Goal: Communication & Community: Answer question/provide support

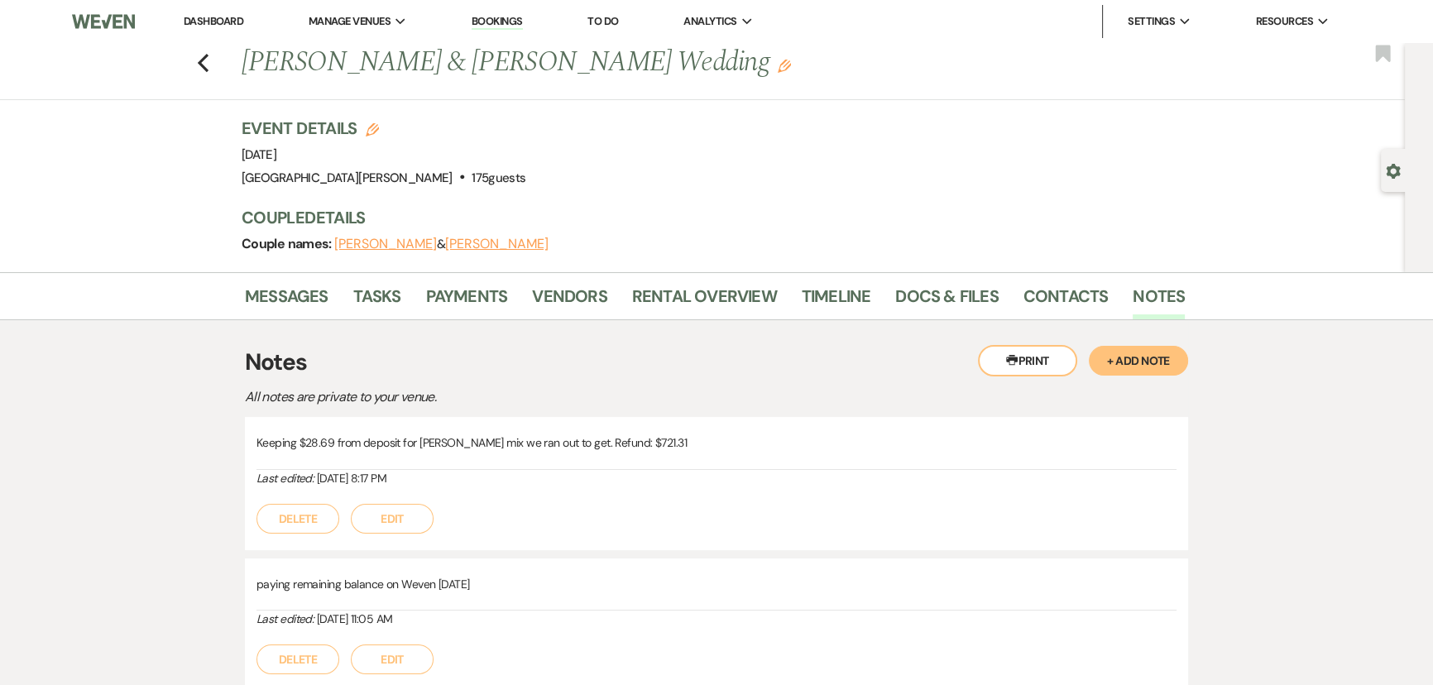
drag, startPoint x: 206, startPoint y: 17, endPoint x: 227, endPoint y: 32, distance: 26.0
click at [206, 17] on link "Dashboard" at bounding box center [214, 21] width 60 height 14
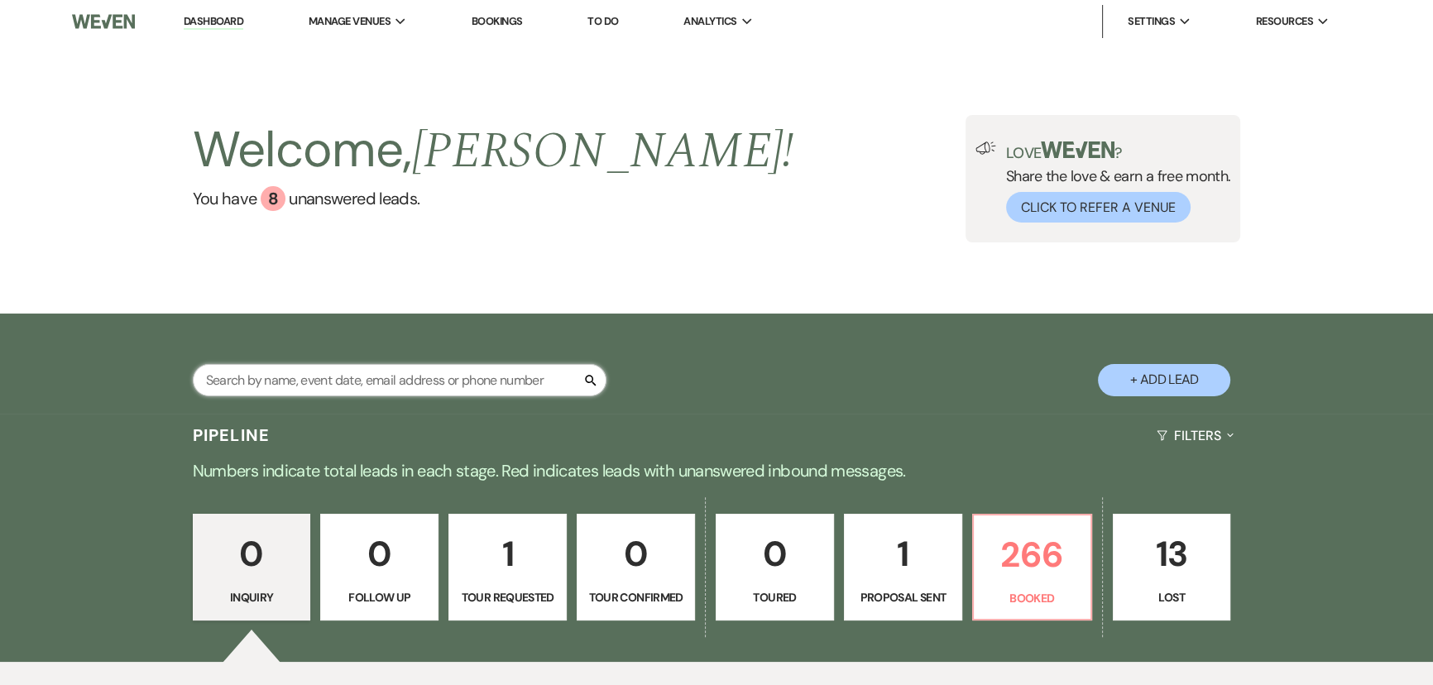
click at [452, 377] on input "text" at bounding box center [400, 380] width 414 height 32
type input "[PERSON_NAME]"
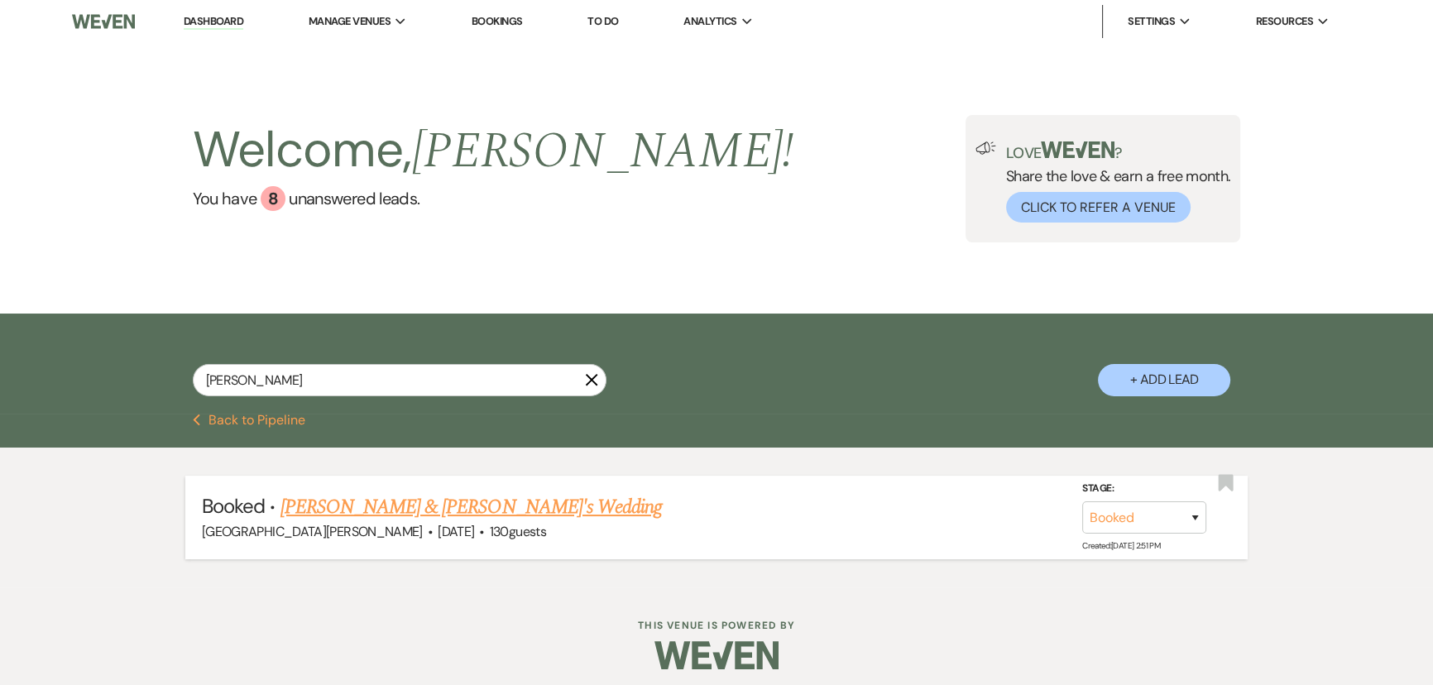
click at [451, 501] on link "Anna Newton & Jackson Lark's Wedding" at bounding box center [471, 507] width 382 height 30
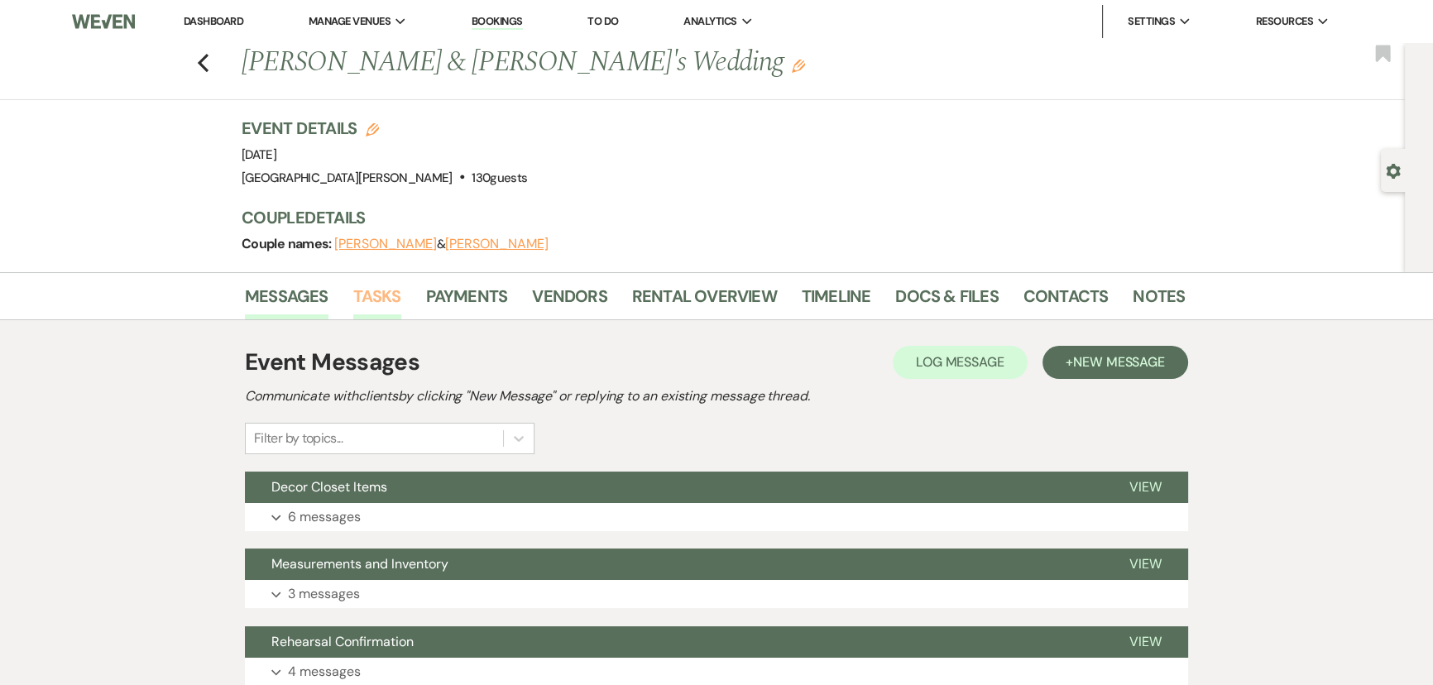
click at [362, 301] on link "Tasks" at bounding box center [377, 301] width 48 height 36
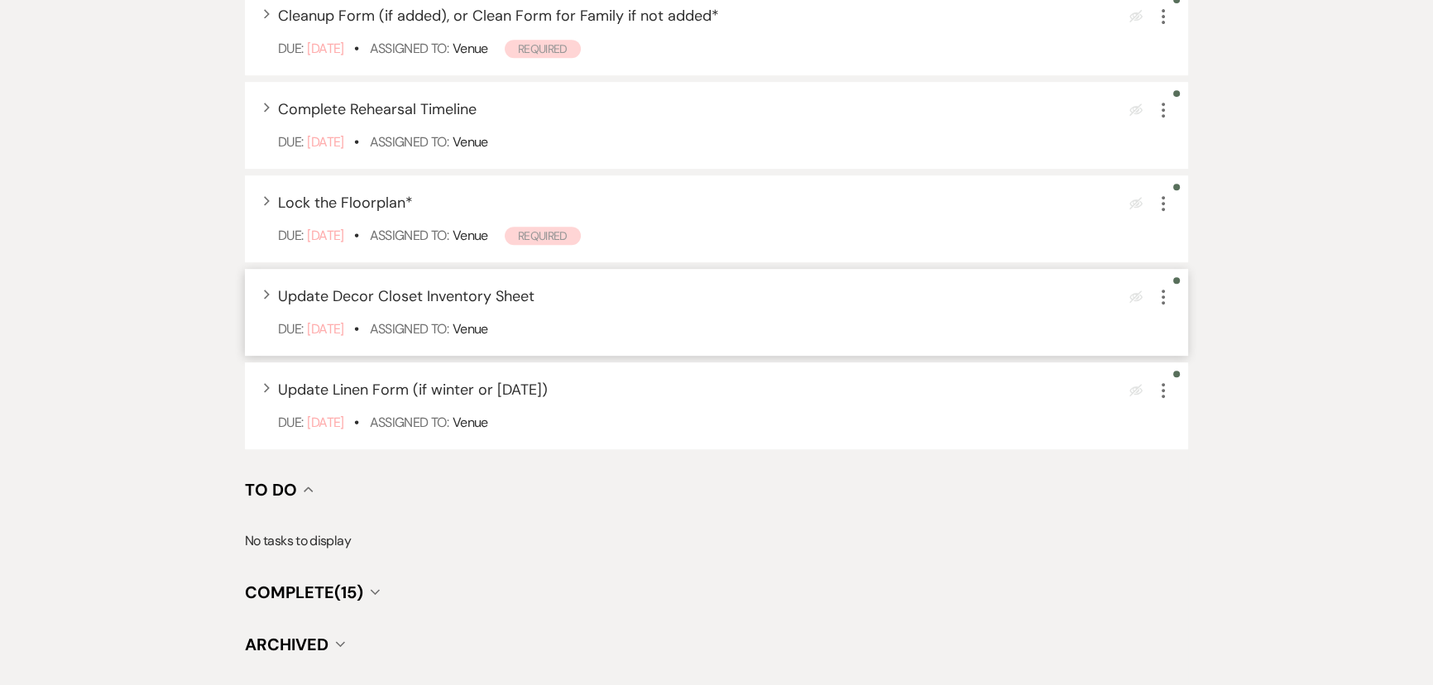
scroll to position [1052, 0]
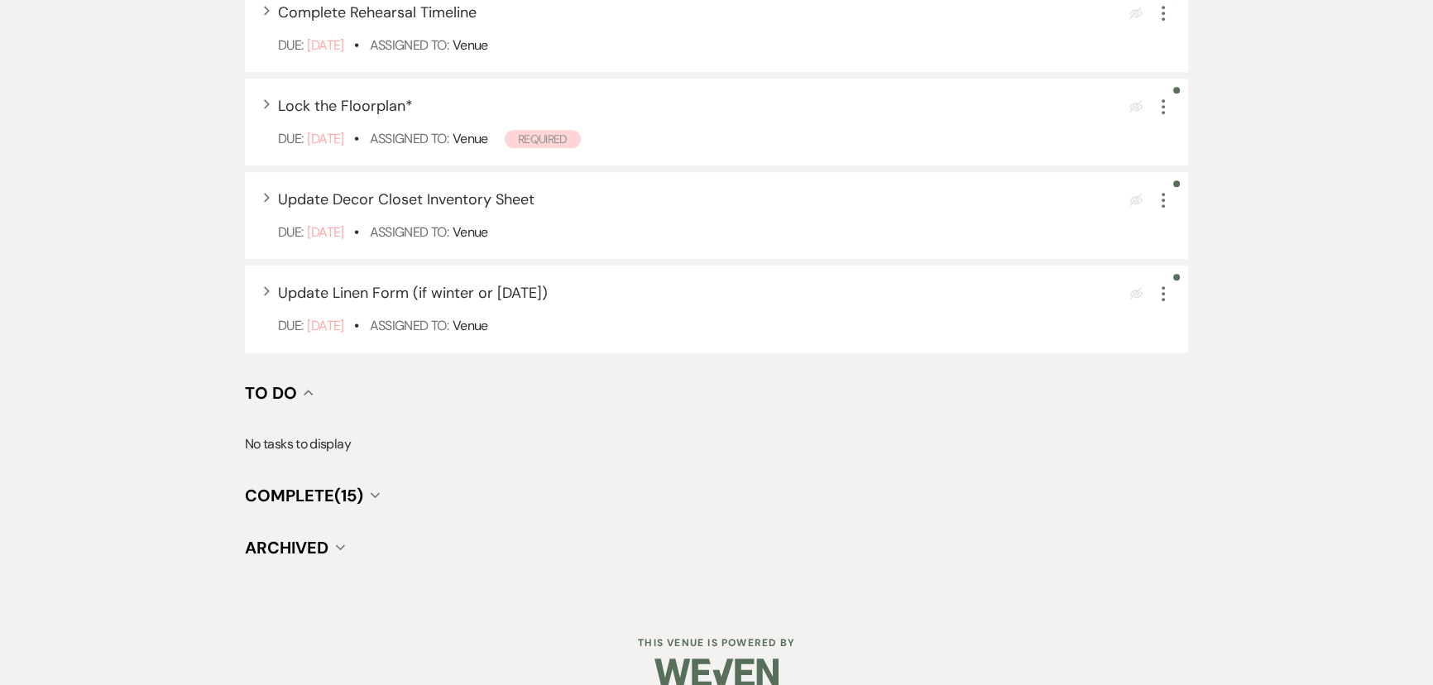
click at [335, 494] on span "Complete (15)" at bounding box center [304, 496] width 118 height 22
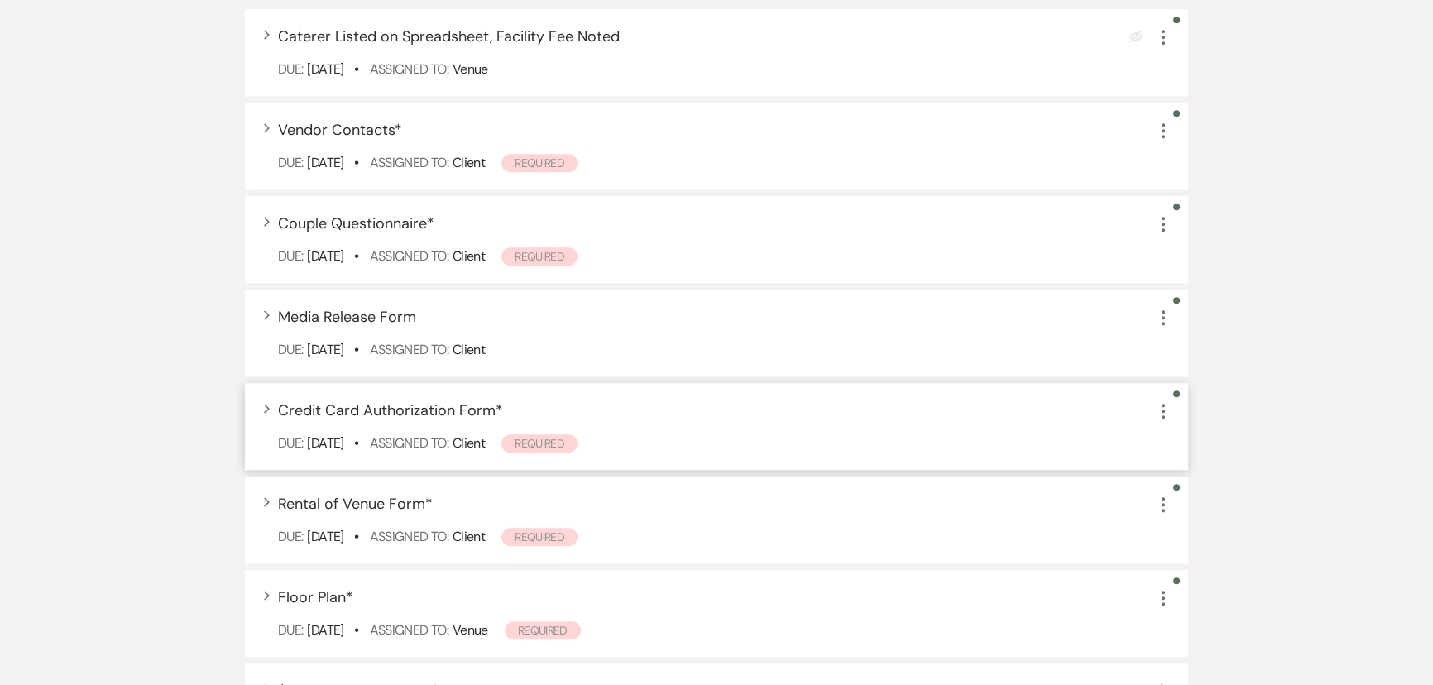
scroll to position [1729, 0]
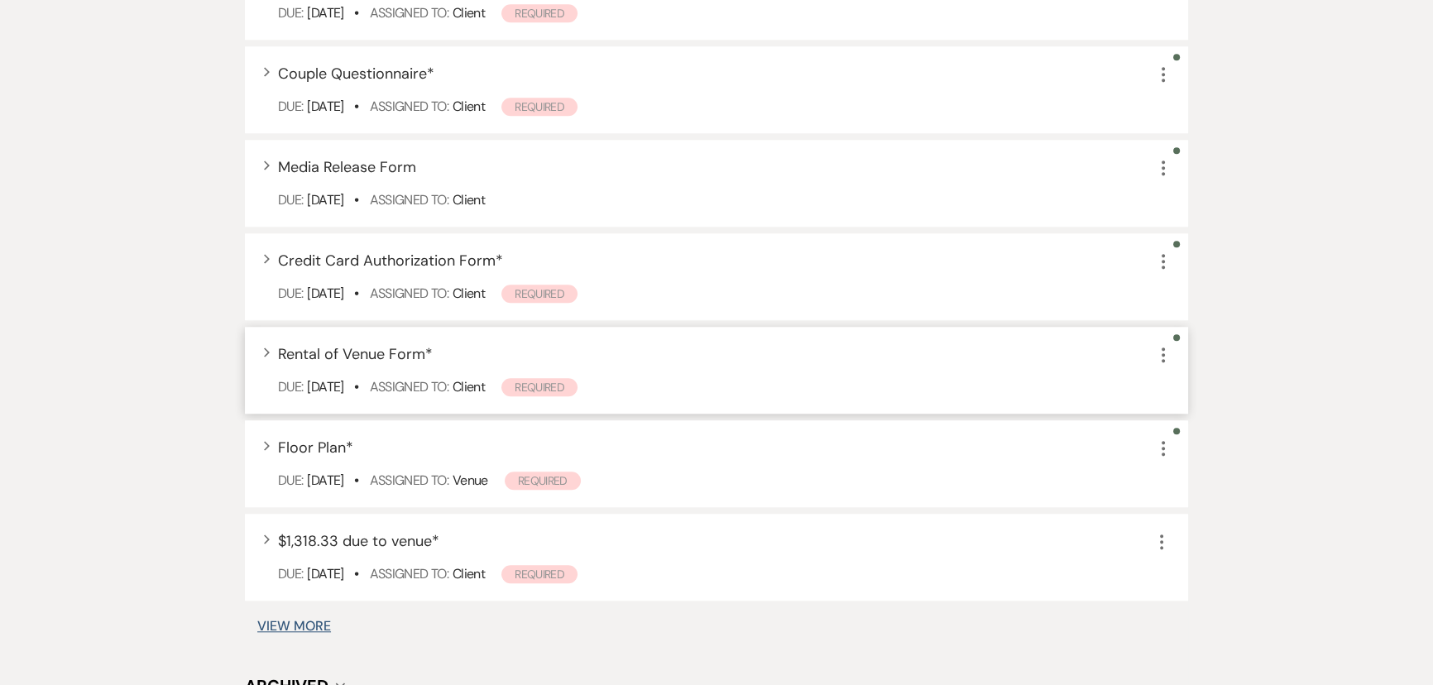
click at [355, 354] on span "Rental of Venue Form *" at bounding box center [355, 354] width 155 height 20
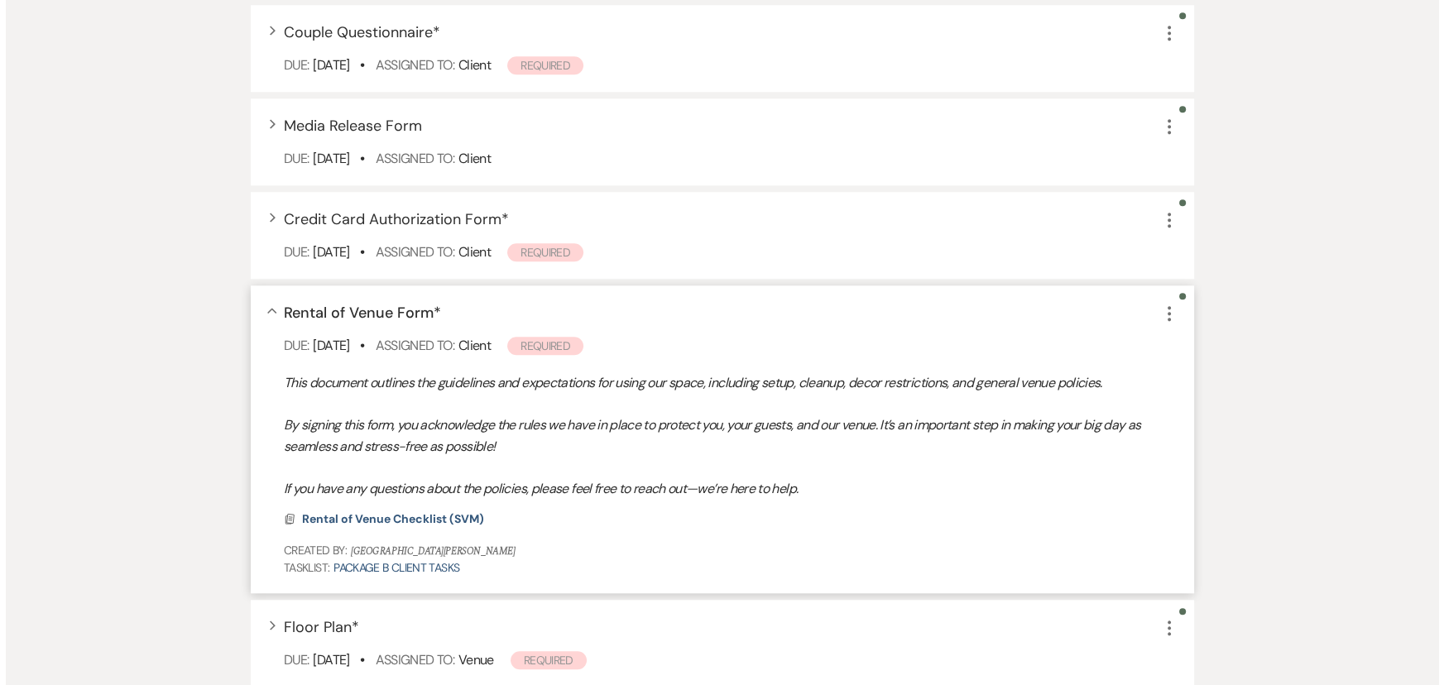
scroll to position [1880, 0]
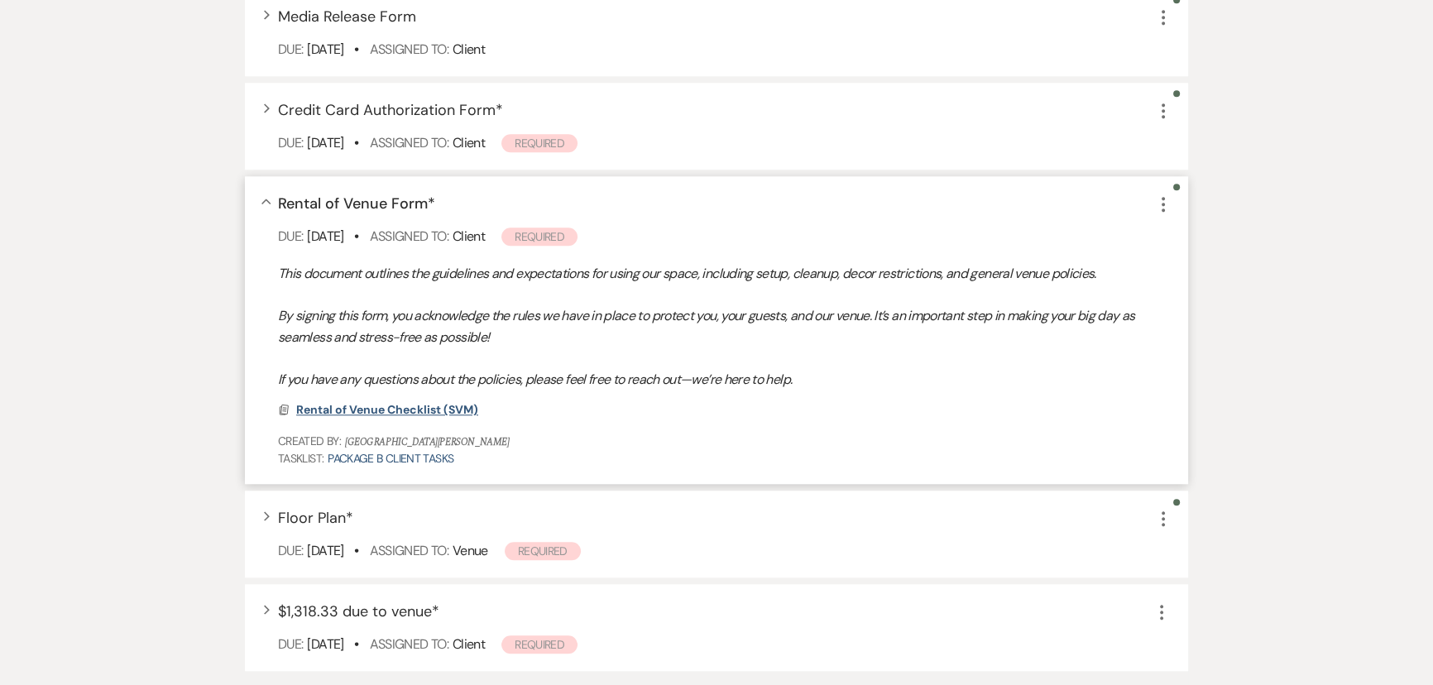
click at [406, 402] on span "Rental of Venue Checklist (SVM)" at bounding box center [387, 409] width 182 height 15
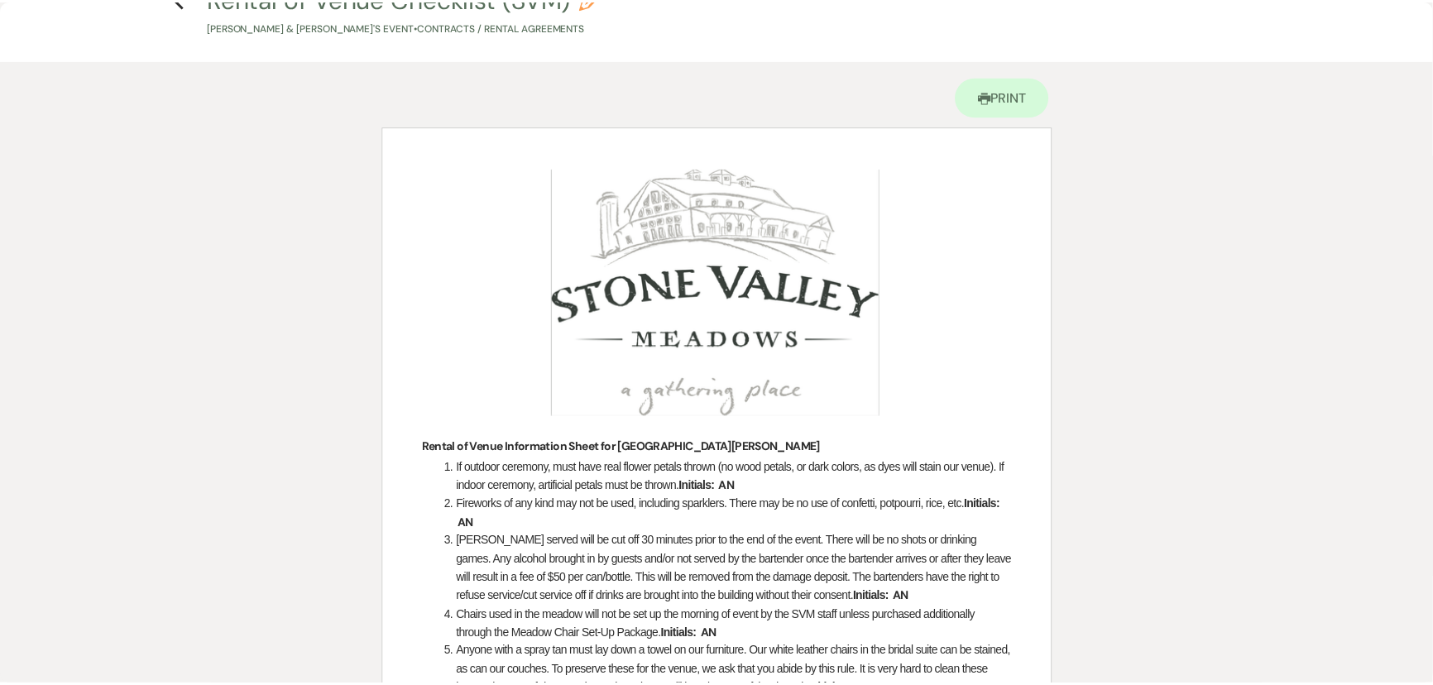
scroll to position [0, 0]
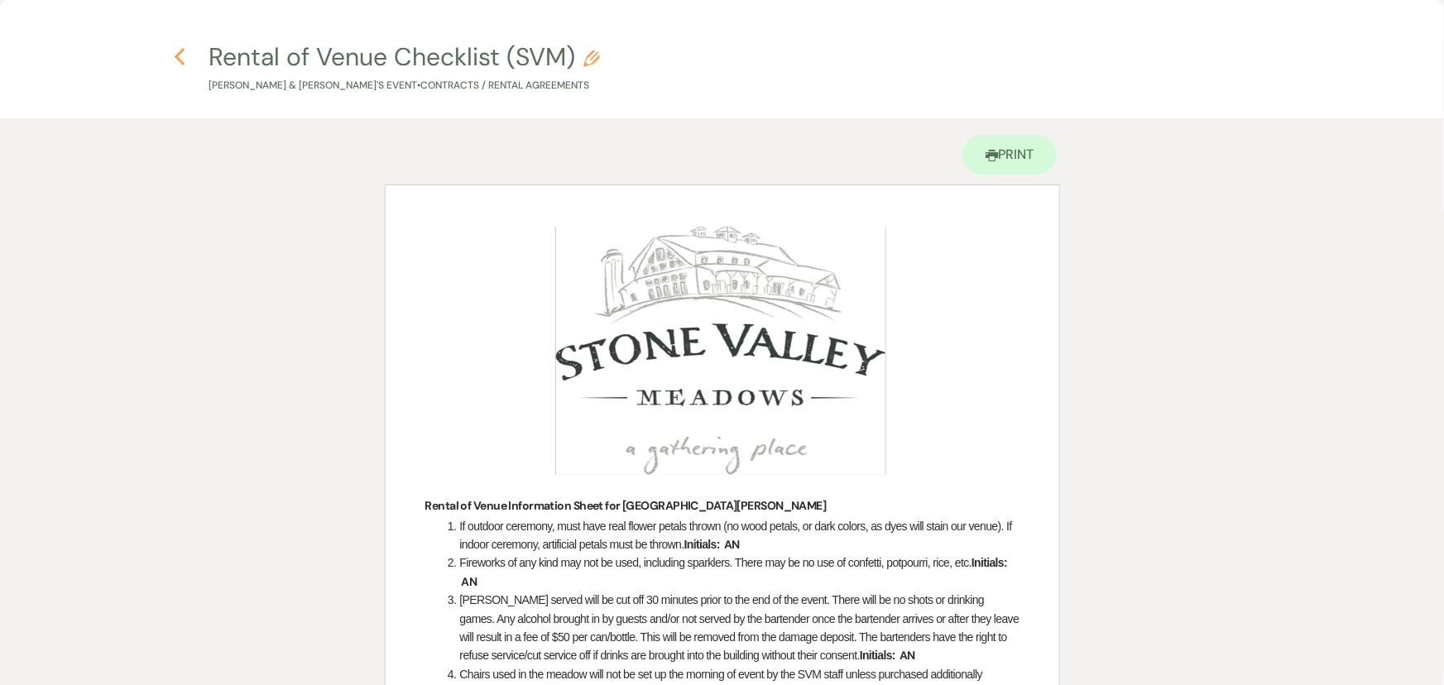
click at [180, 57] on icon "Previous" at bounding box center [180, 57] width 12 height 20
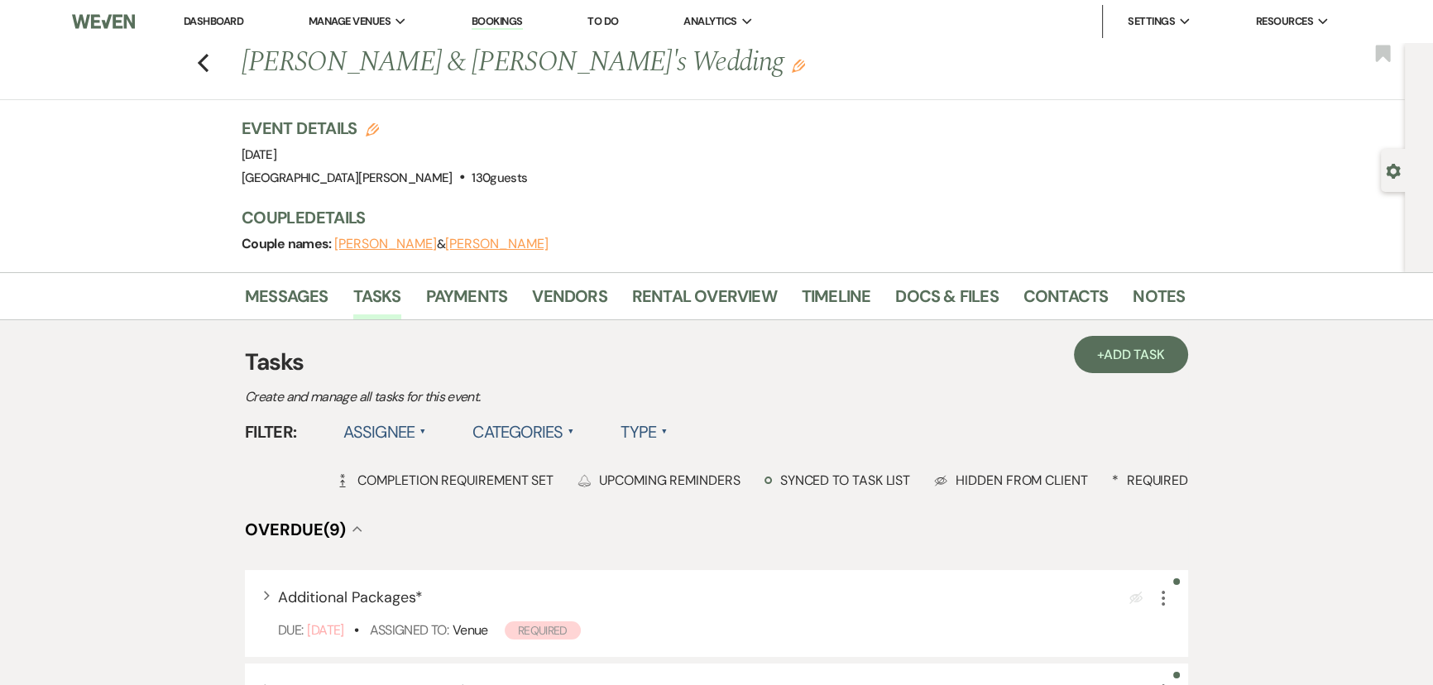
click at [230, 28] on li "Dashboard" at bounding box center [213, 21] width 76 height 33
click at [230, 23] on link "Dashboard" at bounding box center [214, 21] width 60 height 14
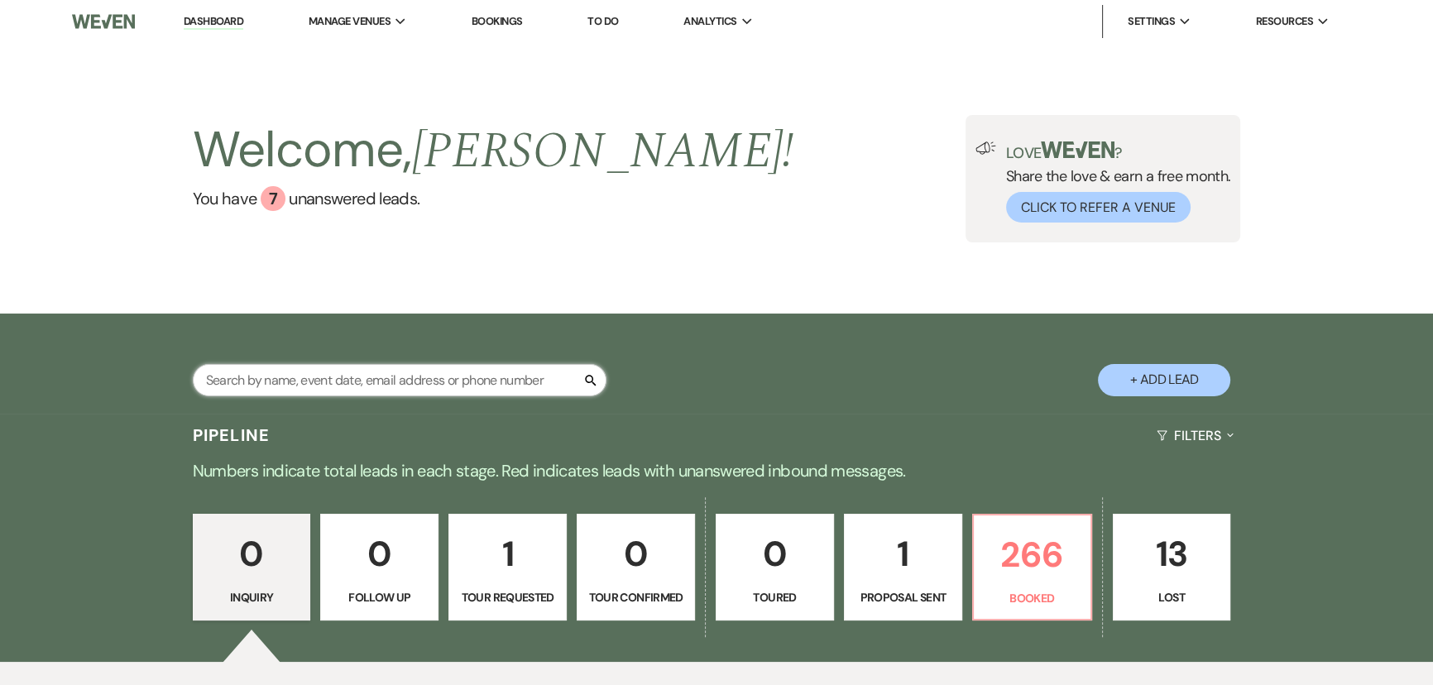
click at [461, 376] on input "text" at bounding box center [400, 380] width 414 height 32
type input "baird"
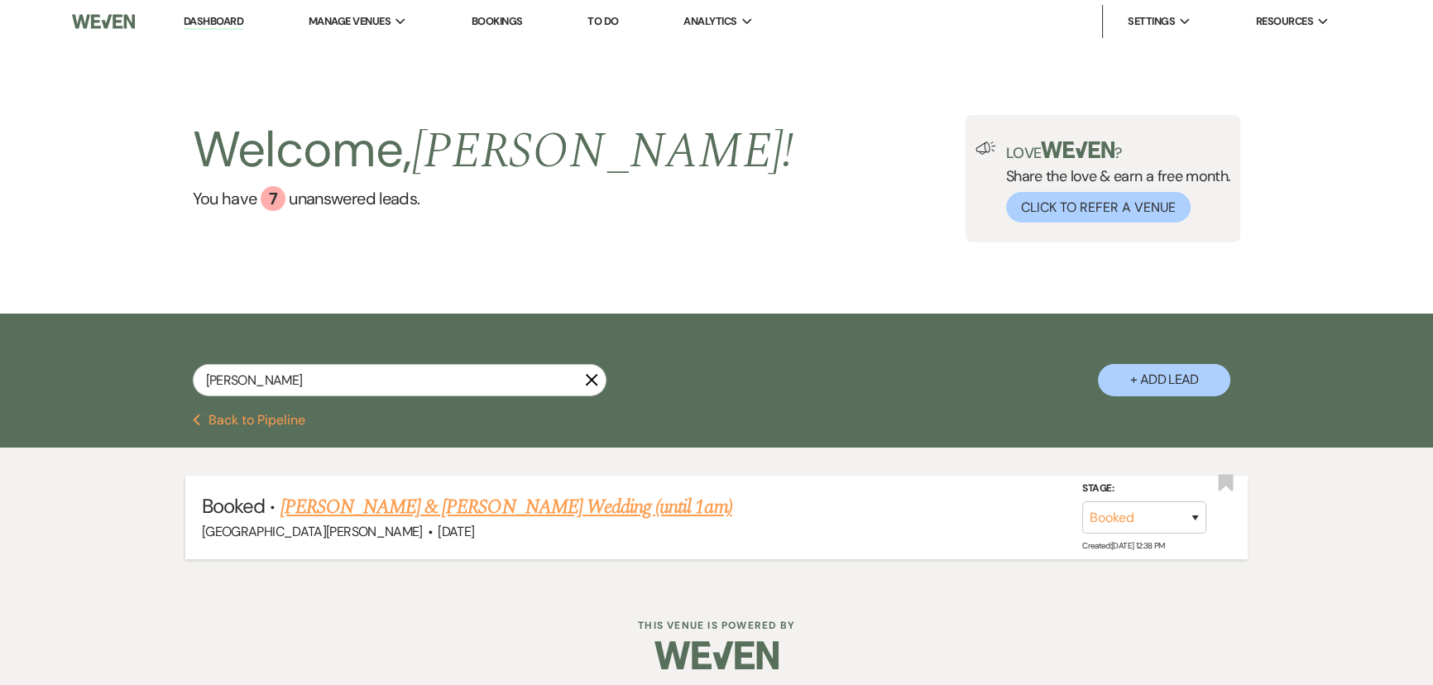
click at [465, 497] on link "Andrea Baird & DeChant's Wedding (until 1am)" at bounding box center [506, 507] width 452 height 30
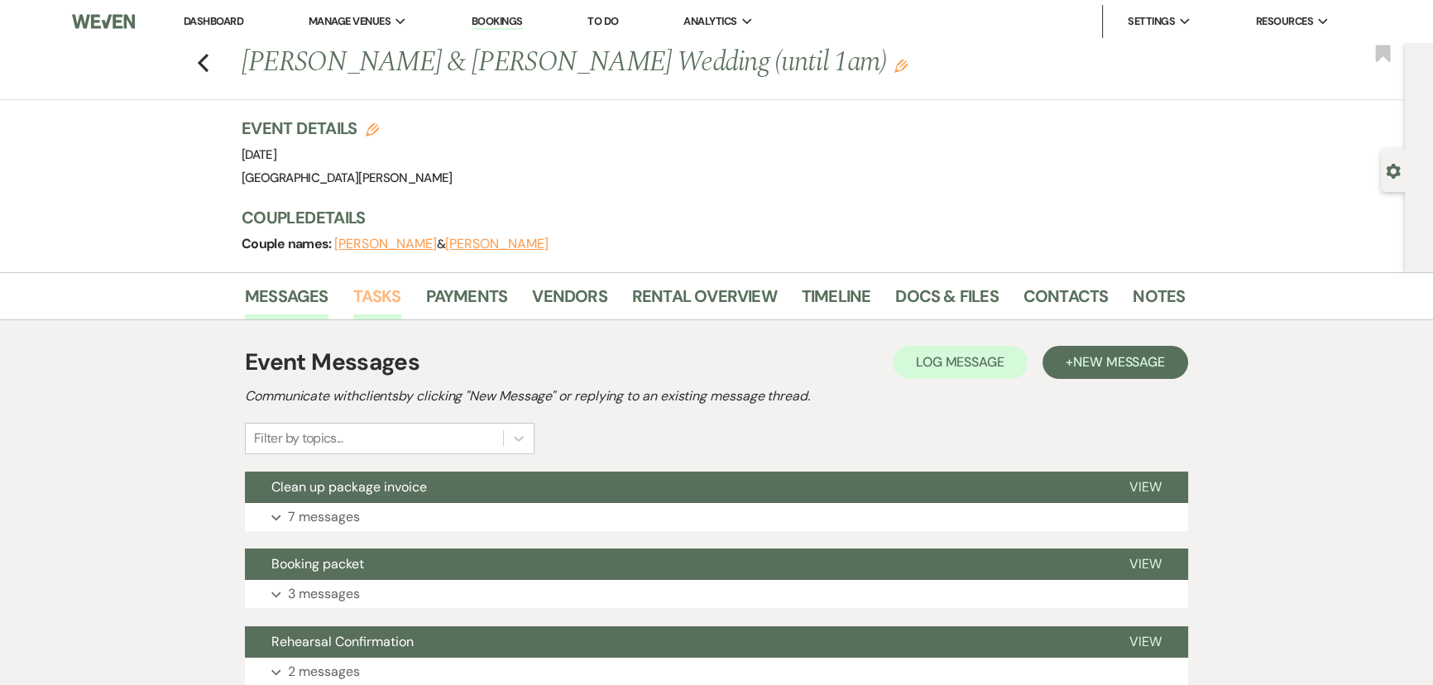
click at [382, 300] on link "Tasks" at bounding box center [377, 301] width 48 height 36
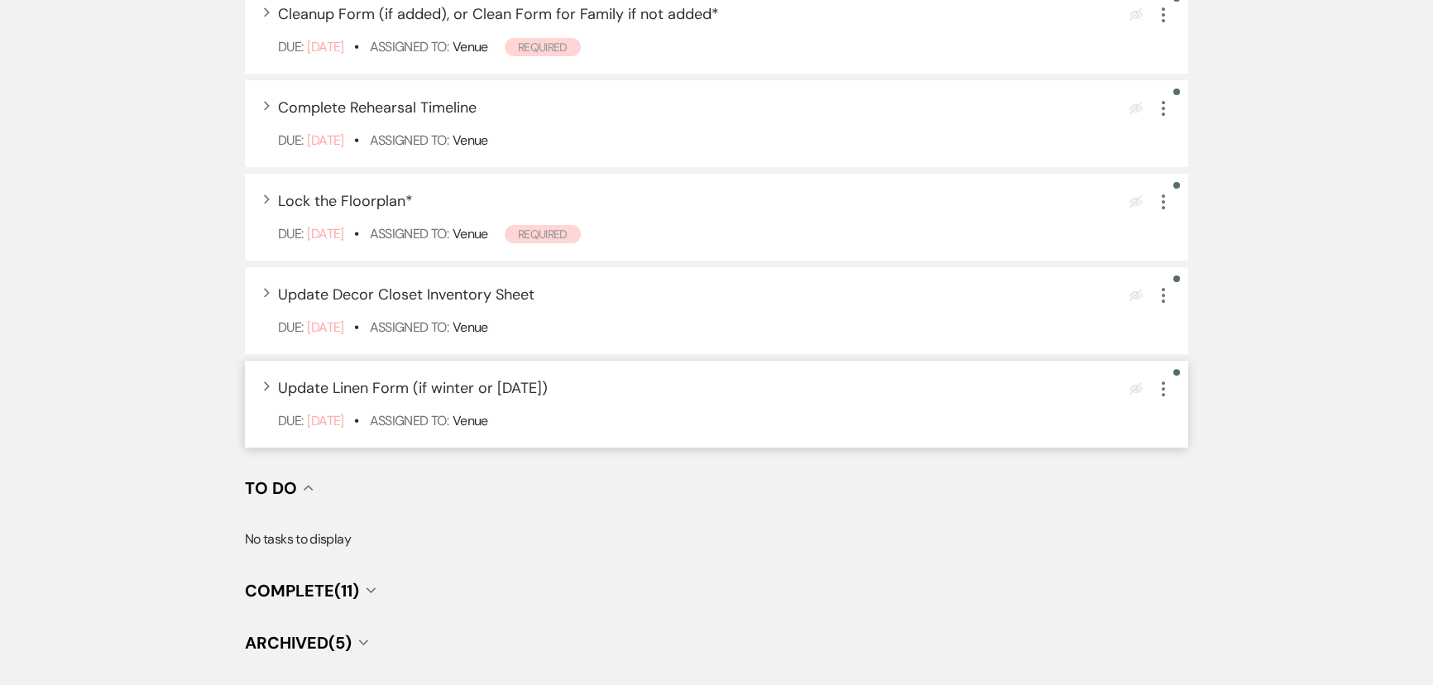
scroll to position [796, 0]
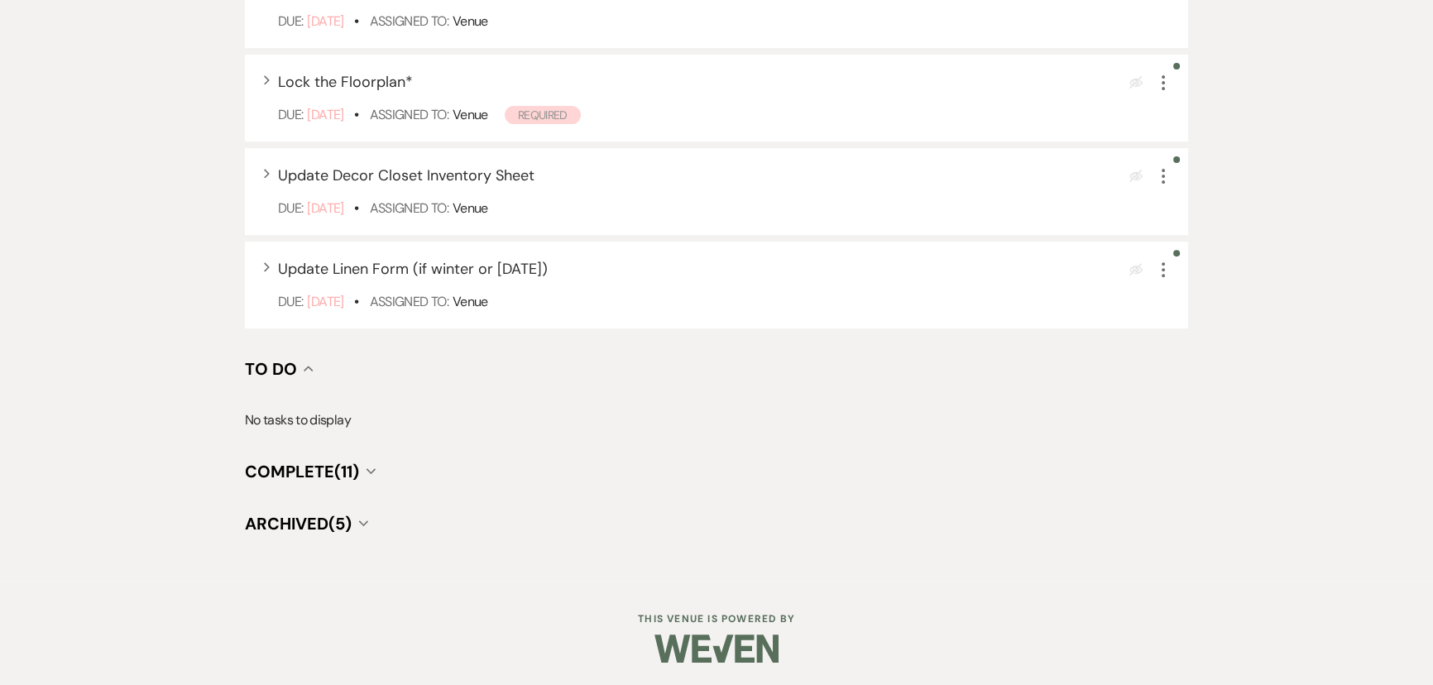
click at [309, 471] on span "Complete (11)" at bounding box center [302, 472] width 114 height 22
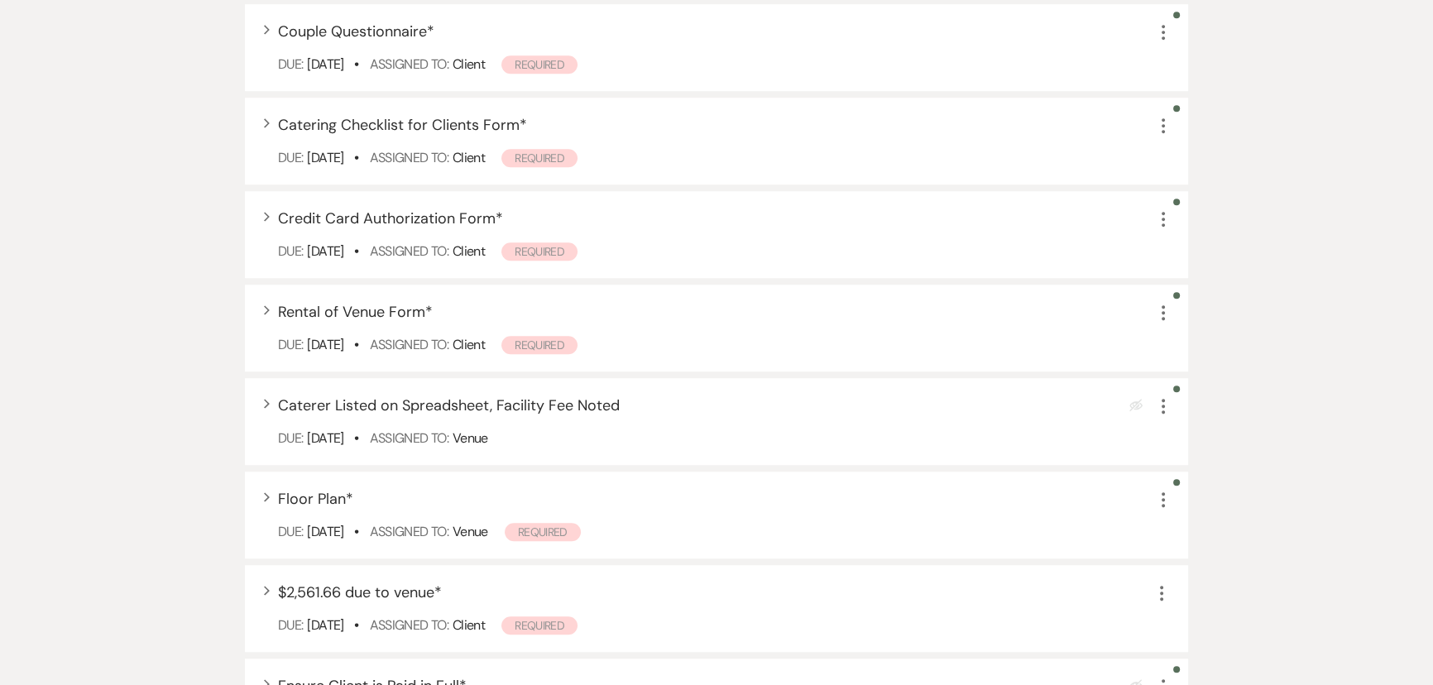
scroll to position [1398, 0]
click at [372, 315] on span "Rental of Venue Form *" at bounding box center [355, 311] width 155 height 20
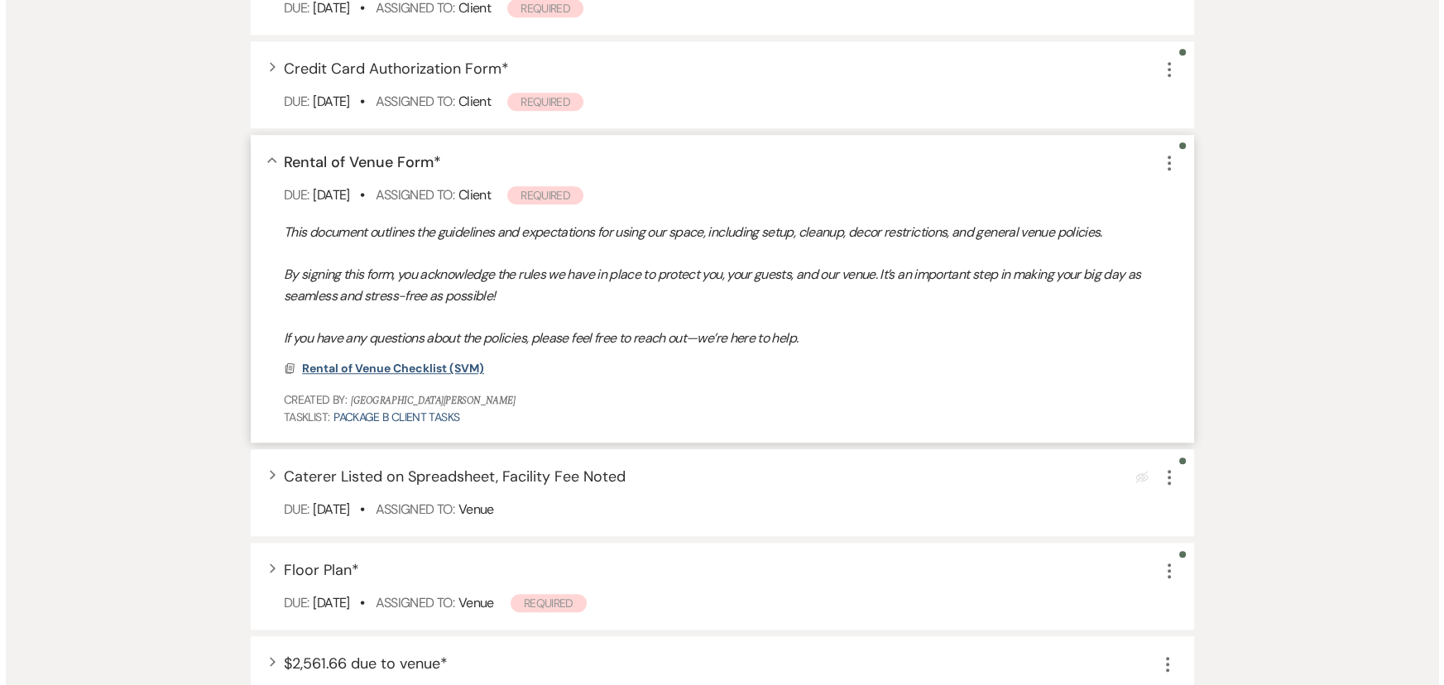
scroll to position [1548, 0]
click at [412, 369] on span "Rental of Venue Checklist (SVM)" at bounding box center [387, 367] width 182 height 15
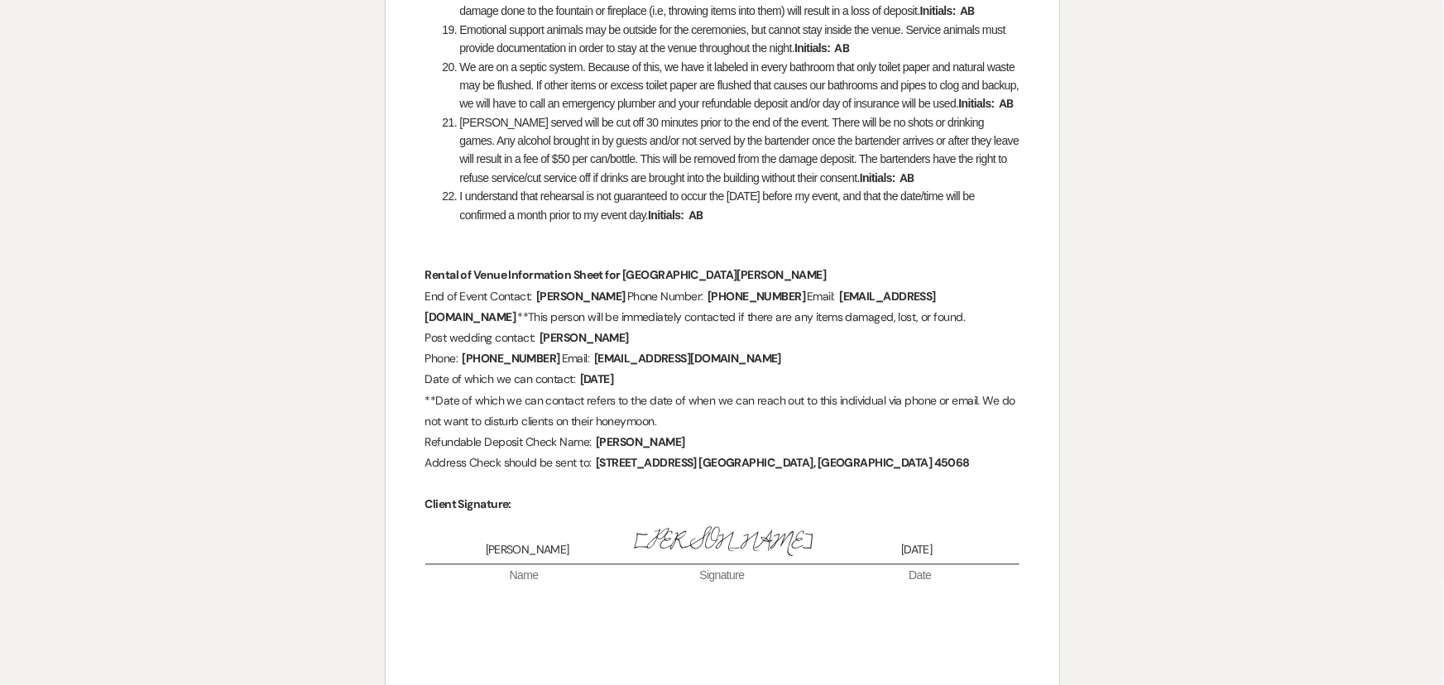
scroll to position [1422, 0]
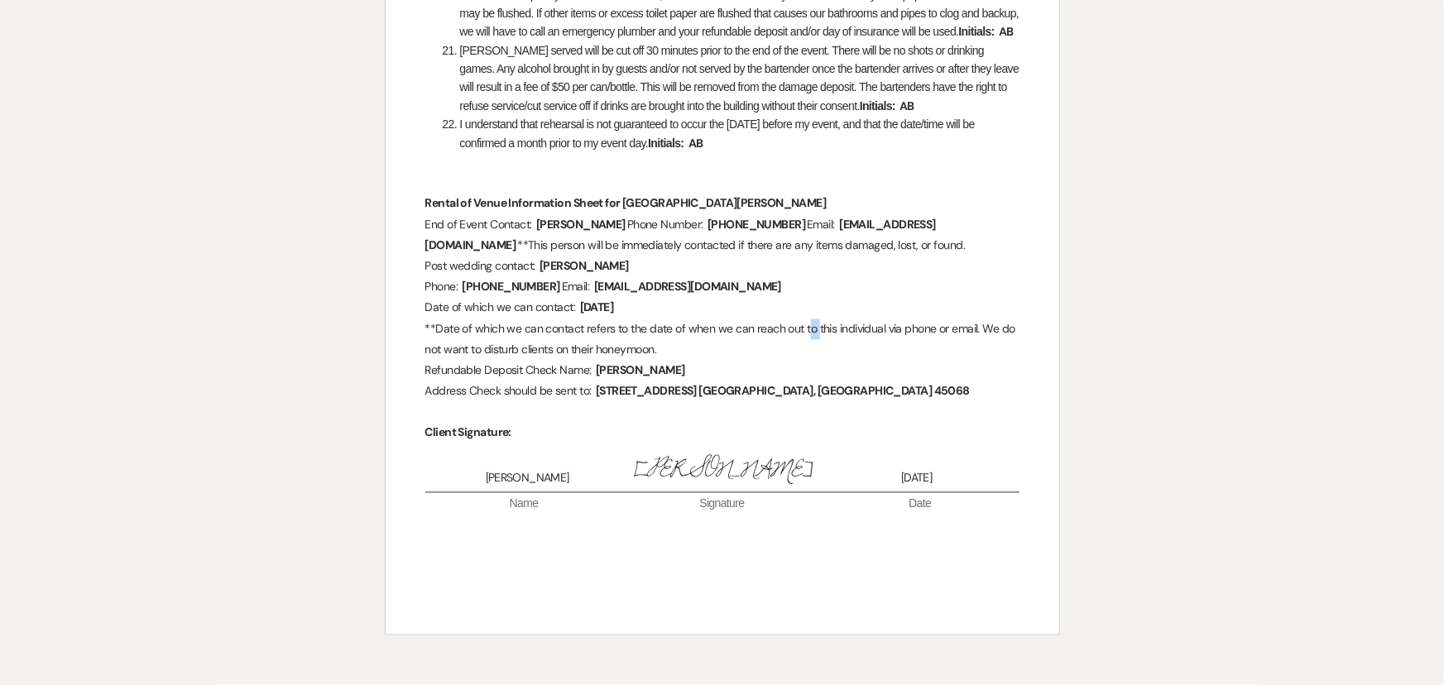
click at [812, 323] on span "**Date of which we can contact refers to the date of when we can reach out to t…" at bounding box center [721, 340] width 593 height 36
click at [678, 275] on p "Post wedding contact: ﻿ Ron DeChant ﻿" at bounding box center [722, 266] width 594 height 21
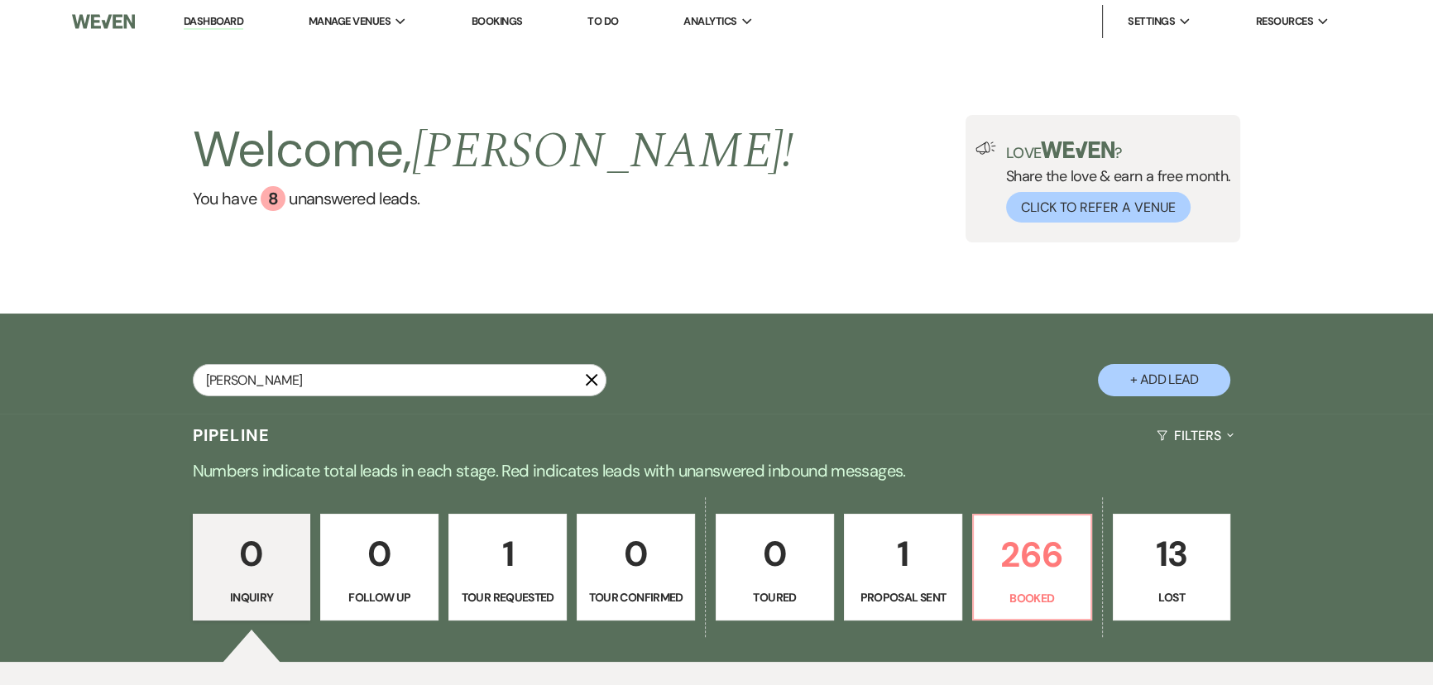
type input "[PERSON_NAME]"
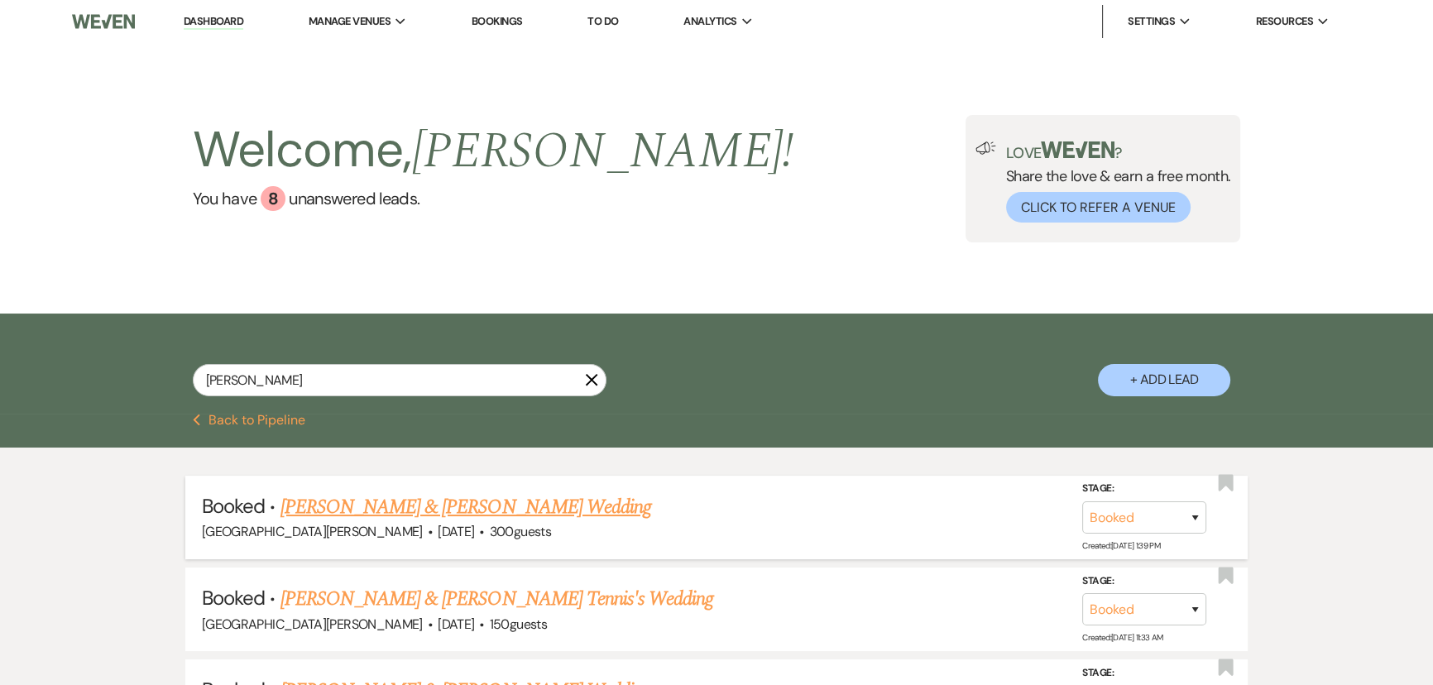
click at [426, 515] on link "[PERSON_NAME] & [PERSON_NAME] Wedding" at bounding box center [465, 507] width 371 height 30
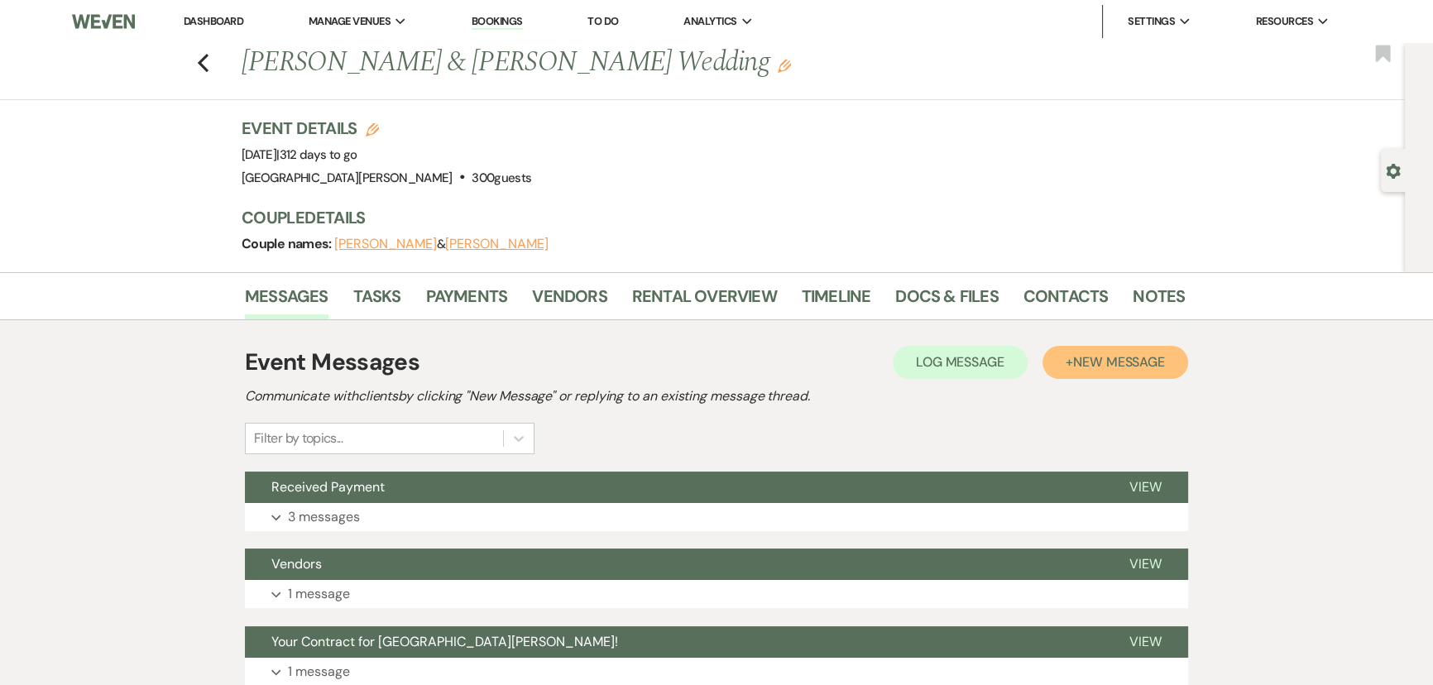
click at [1092, 356] on span "New Message" at bounding box center [1119, 361] width 92 height 17
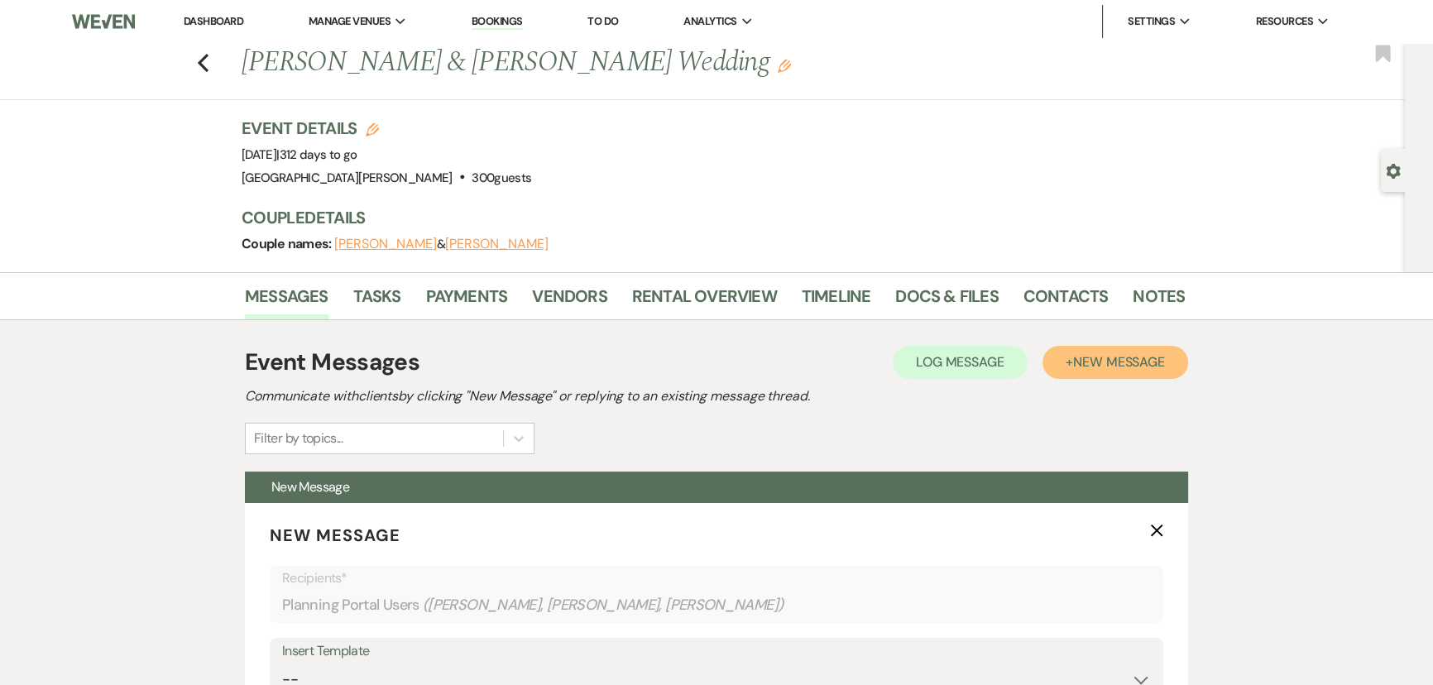
scroll to position [300, 0]
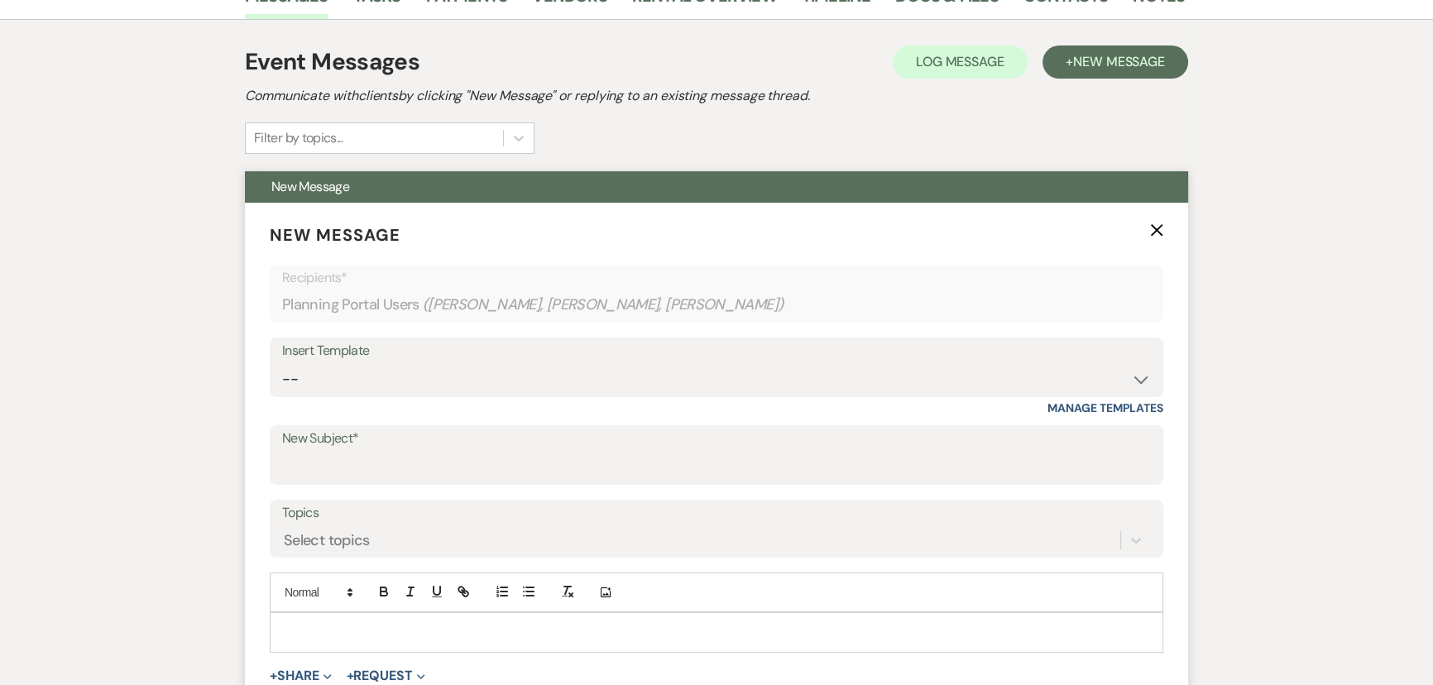
click at [396, 631] on p at bounding box center [716, 632] width 867 height 18
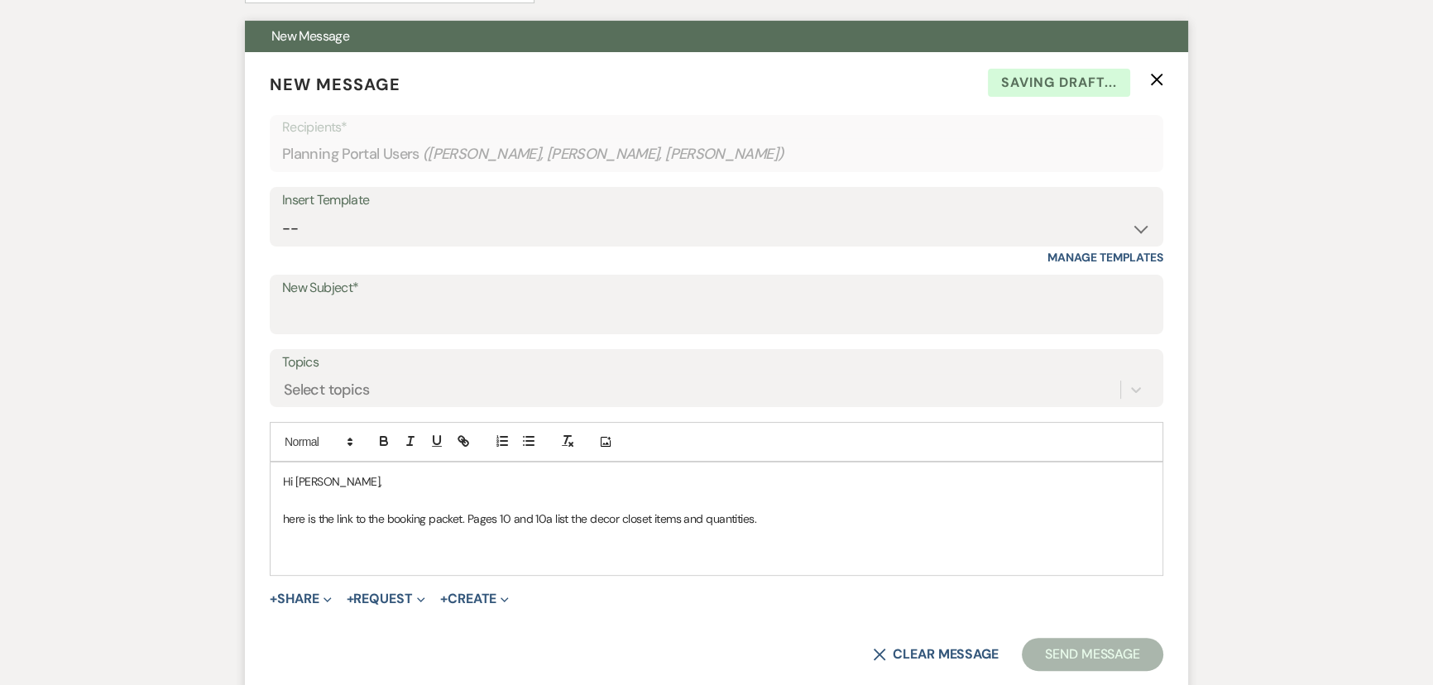
scroll to position [526, 0]
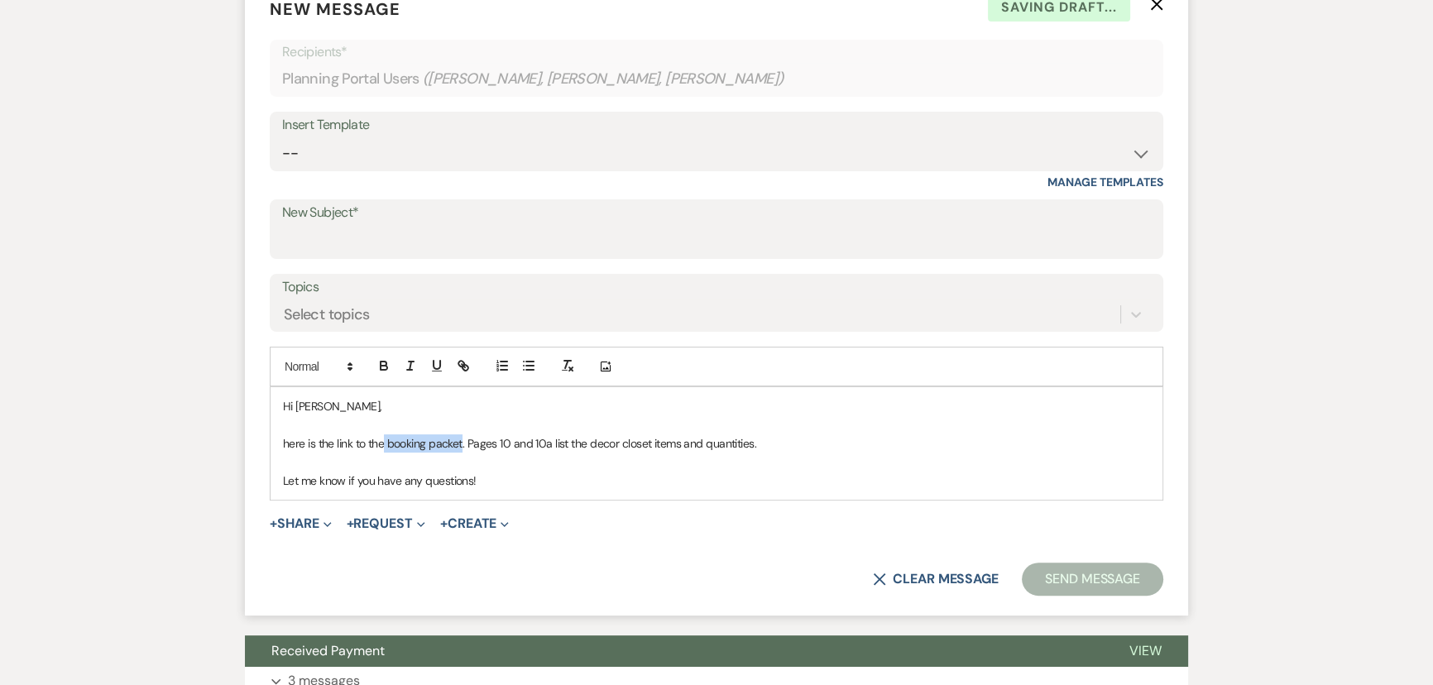
drag, startPoint x: 386, startPoint y: 443, endPoint x: 462, endPoint y: 437, distance: 77.2
click at [462, 437] on p "here is the link to the booking packet. Pages 10 and 10a list the decor closet …" at bounding box center [716, 443] width 867 height 18
click at [463, 361] on icon "button" at bounding box center [463, 365] width 15 height 15
paste input "[URL][DOMAIN_NAME]"
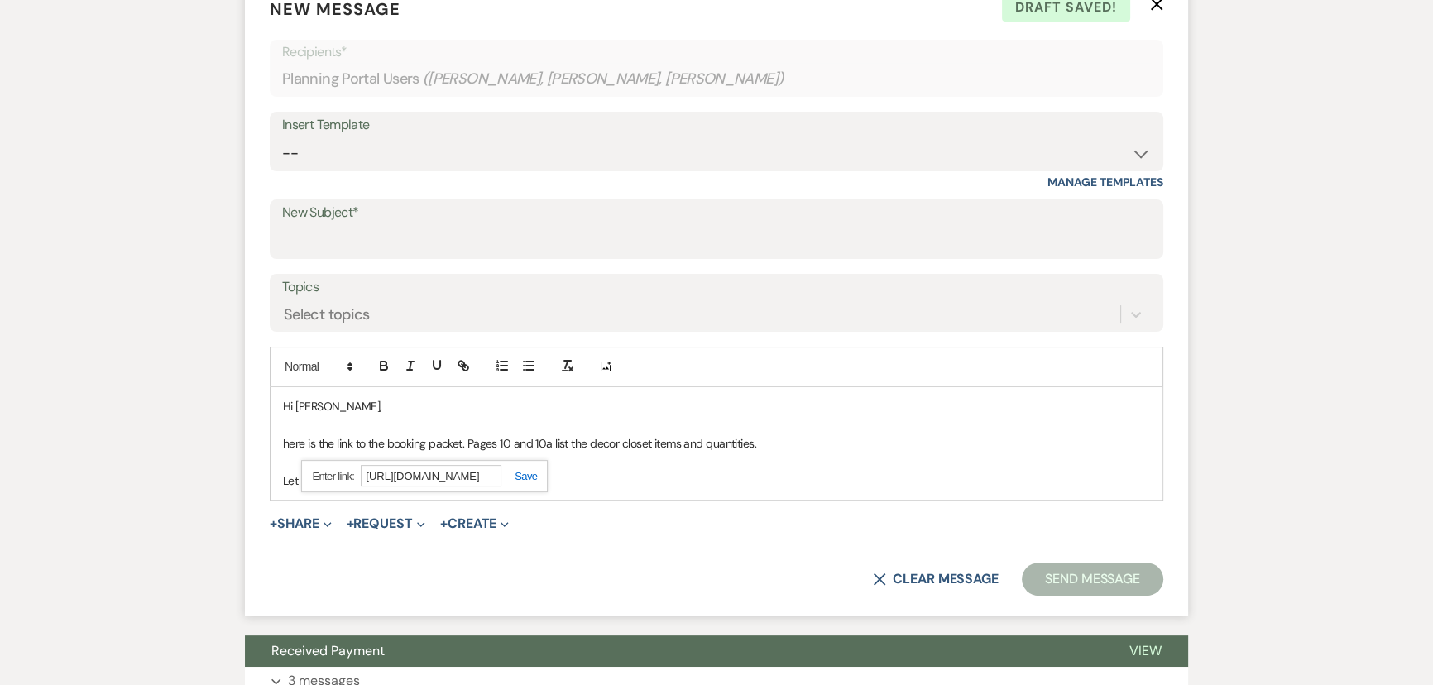
type input "[URL][DOMAIN_NAME]"
click at [518, 472] on link at bounding box center [519, 476] width 36 height 12
click at [553, 468] on p at bounding box center [716, 462] width 867 height 18
click at [295, 441] on p "here is the link to the booking packet . Pages 10 and 10a list the decor closet…" at bounding box center [716, 443] width 867 height 18
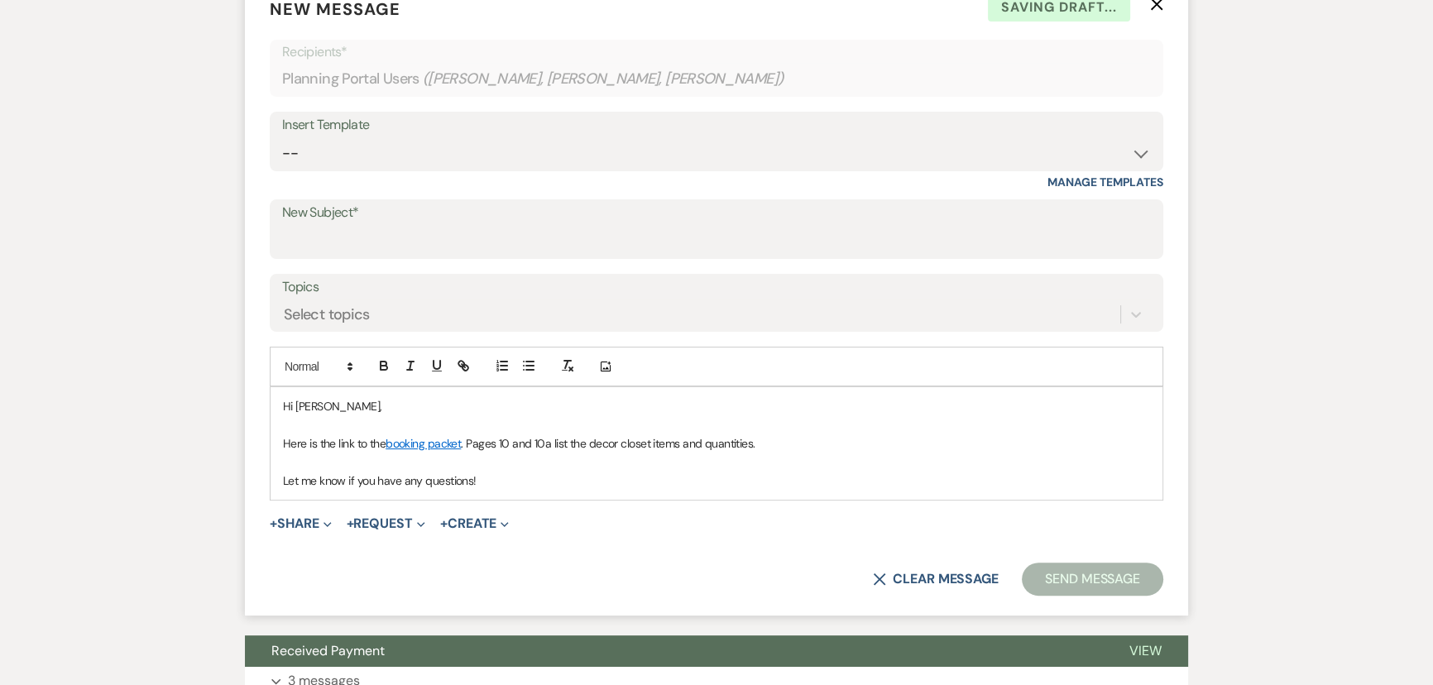
click at [550, 480] on p "Let me know if you have any questions!" at bounding box center [716, 481] width 867 height 18
click at [486, 421] on p at bounding box center [716, 425] width 867 height 18
click at [396, 304] on div "Select topics" at bounding box center [701, 314] width 838 height 29
click at [380, 232] on input "New Subject*" at bounding box center [716, 241] width 869 height 32
type input "Booking Packet"
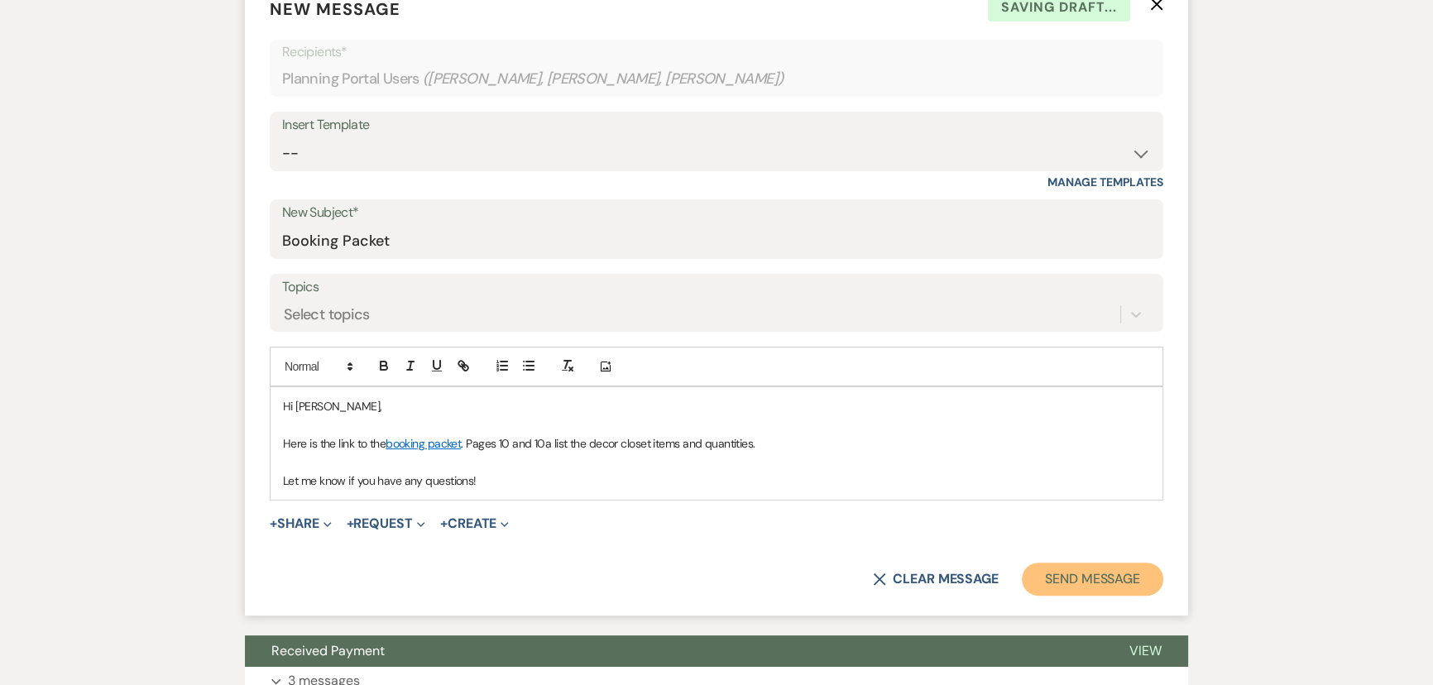
click at [1102, 579] on button "Send Message" at bounding box center [1092, 579] width 141 height 33
